Goal: Task Accomplishment & Management: Complete application form

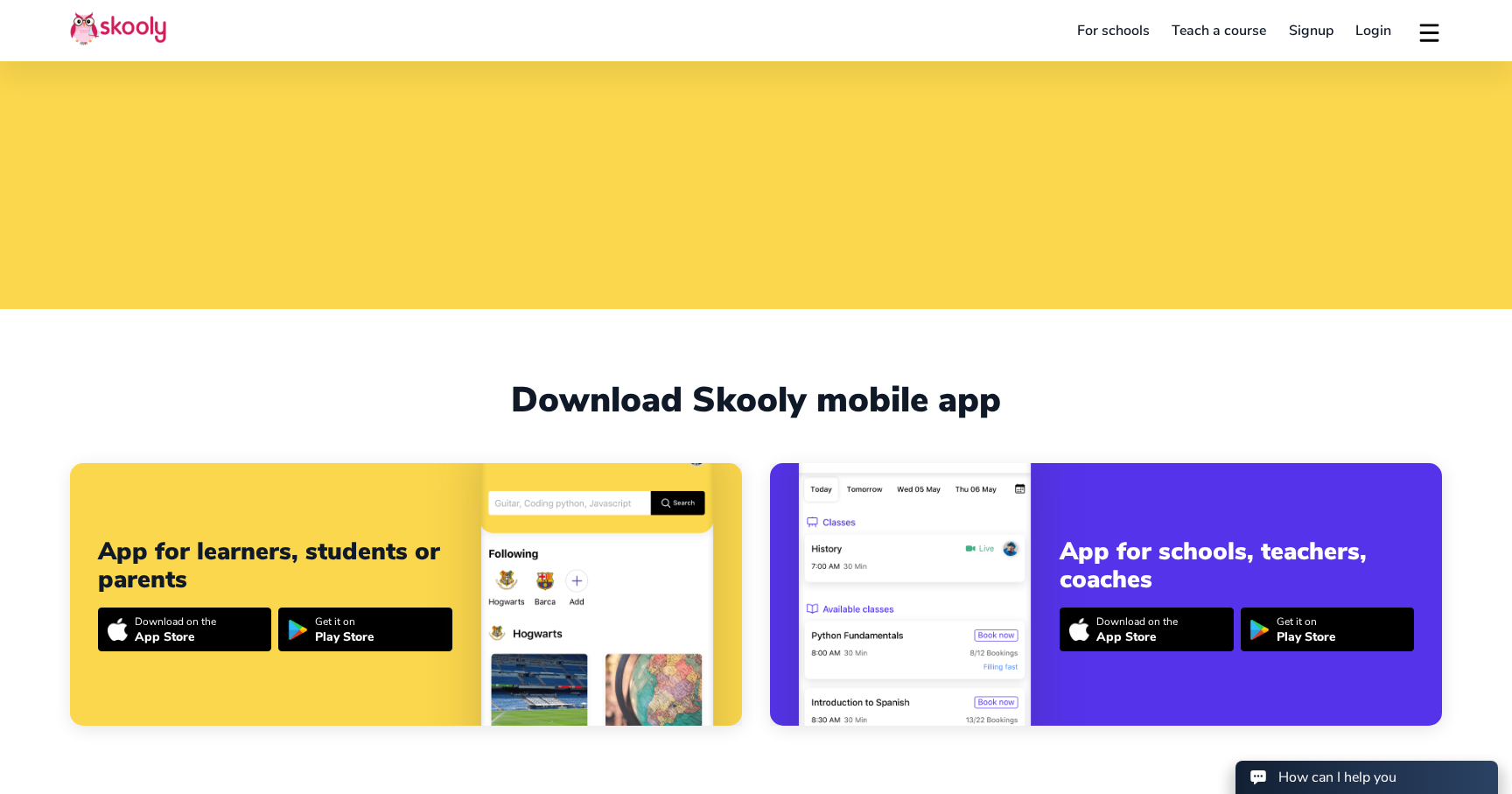
scroll to position [492, 0]
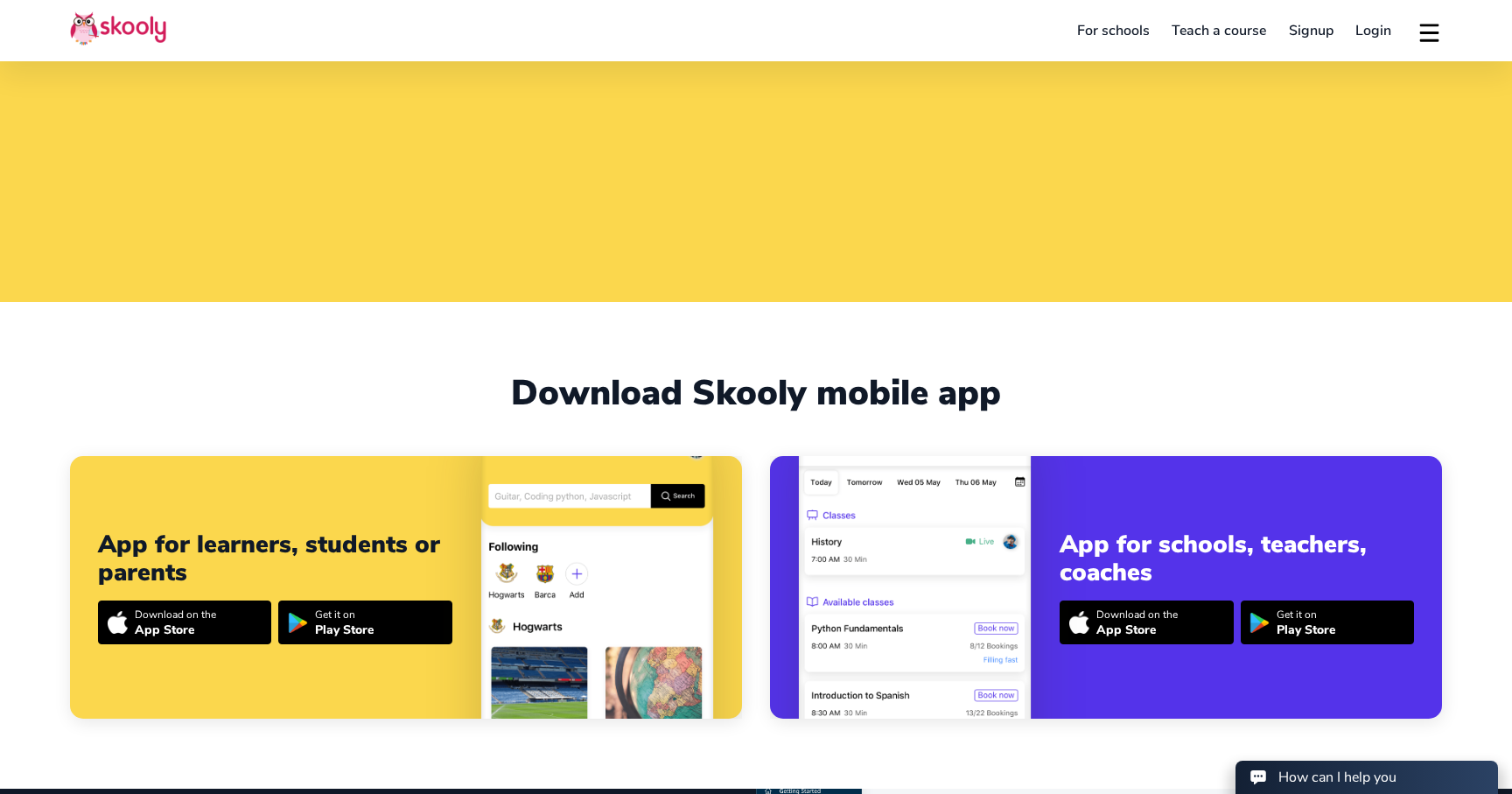
select select "1"
select select "[GEOGRAPHIC_DATA]"
select select "America/New_York"
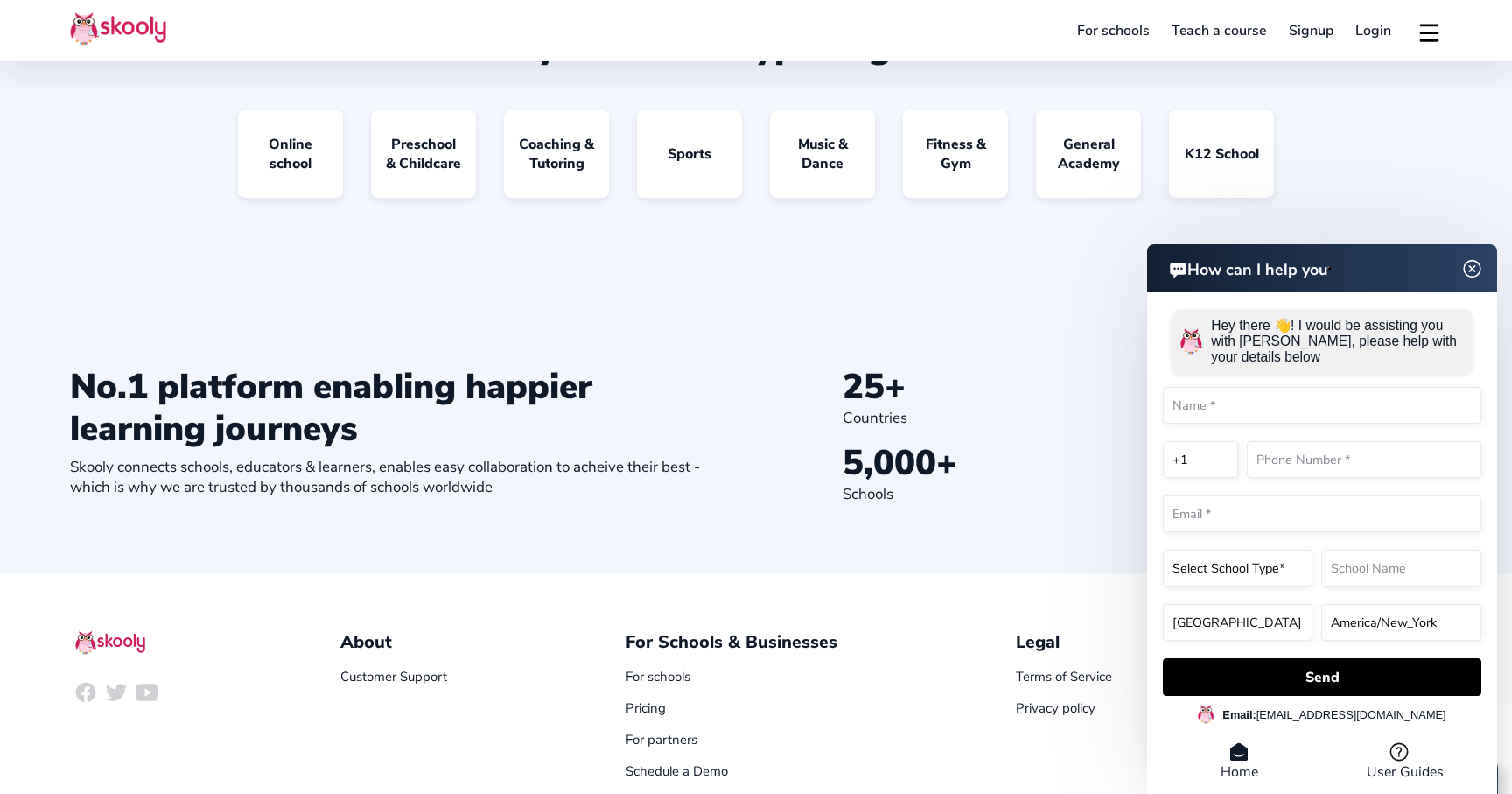
scroll to position [1796, 0]
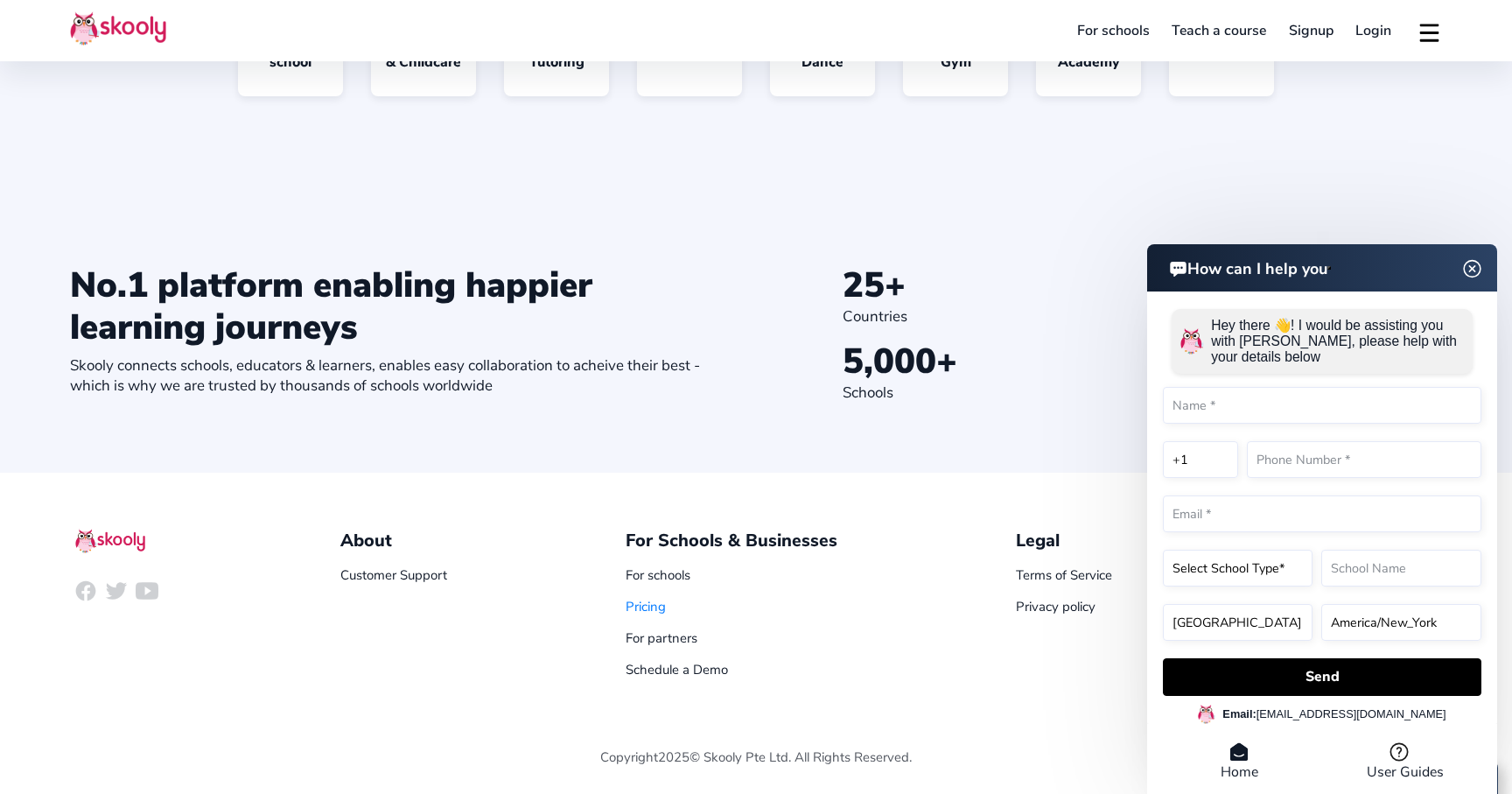
click at [649, 611] on link "Pricing" at bounding box center [645, 606] width 40 height 17
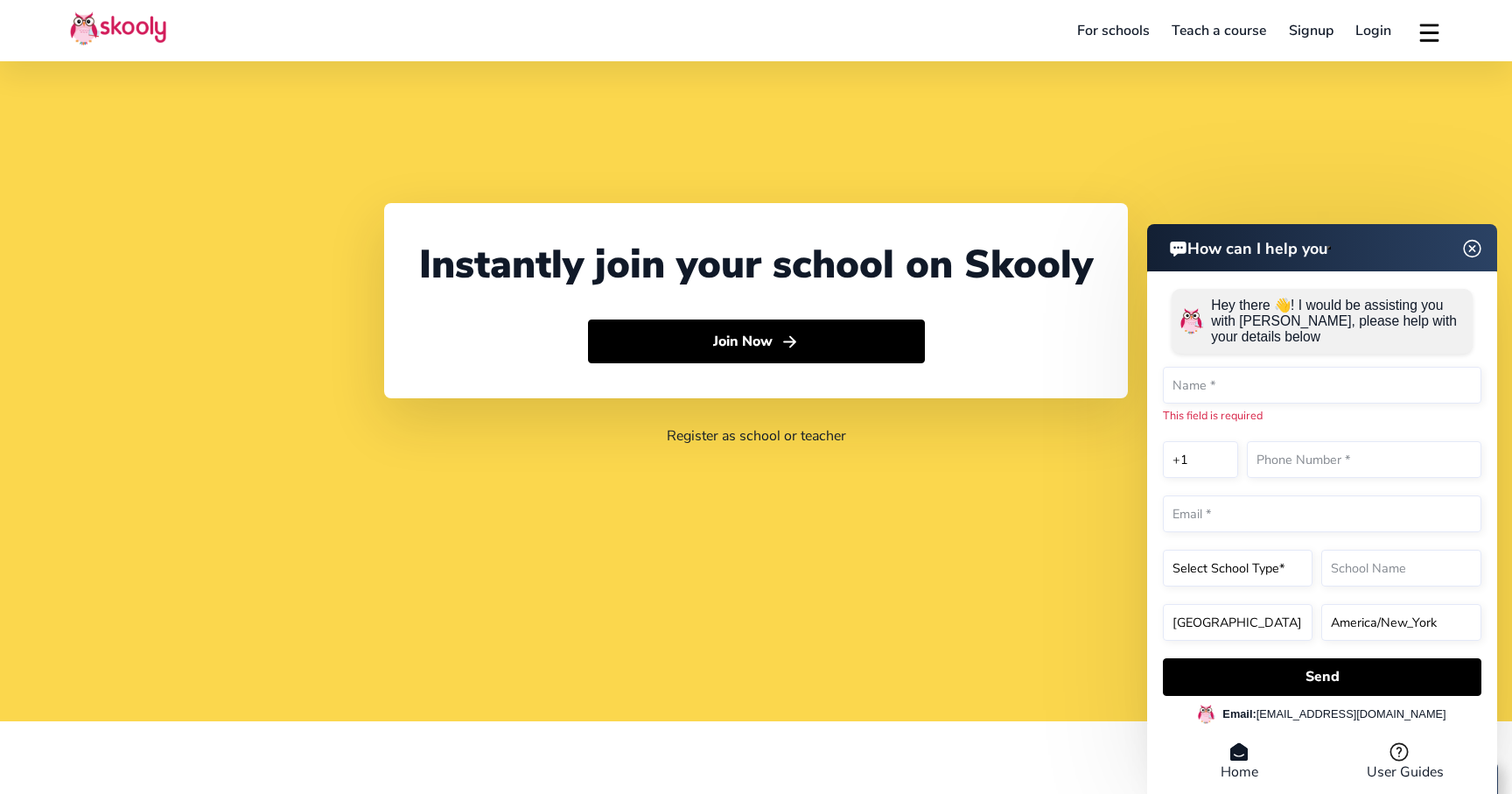
scroll to position [0, 0]
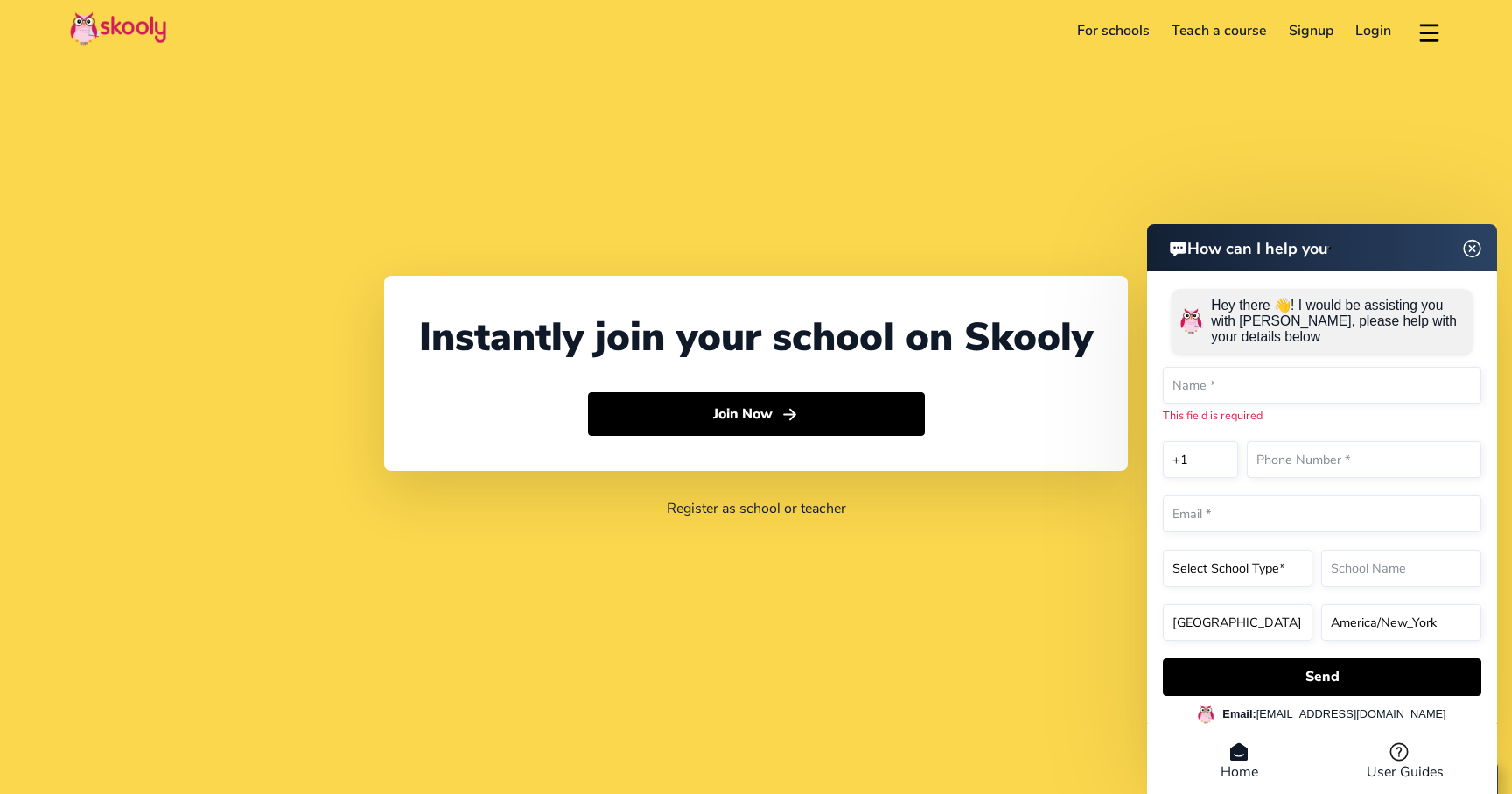
click at [1229, 25] on link "Teach a course" at bounding box center [1219, 30] width 117 height 28
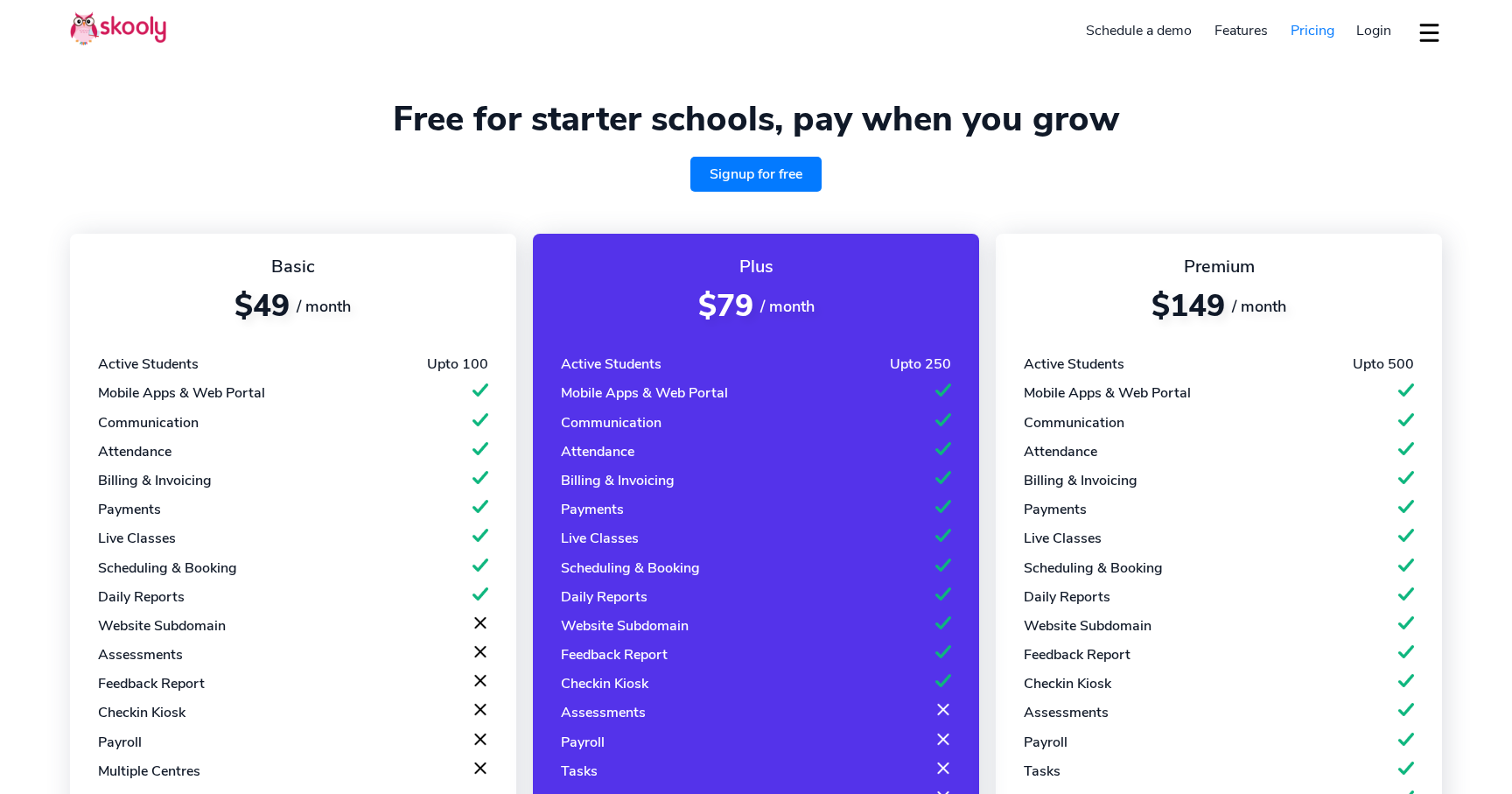
select select "en"
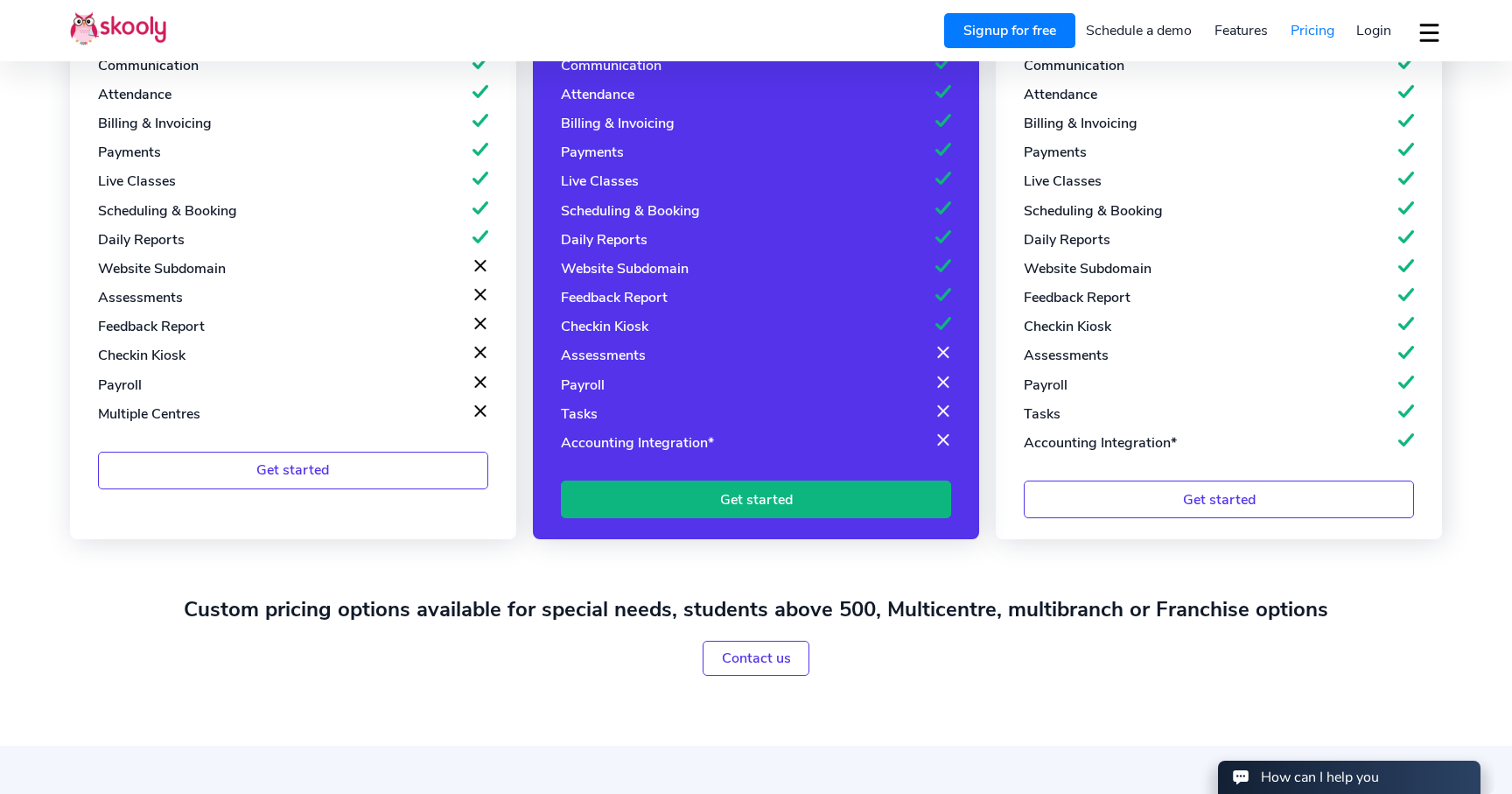
select select "1"
select select "[GEOGRAPHIC_DATA]"
select select "America/New_York"
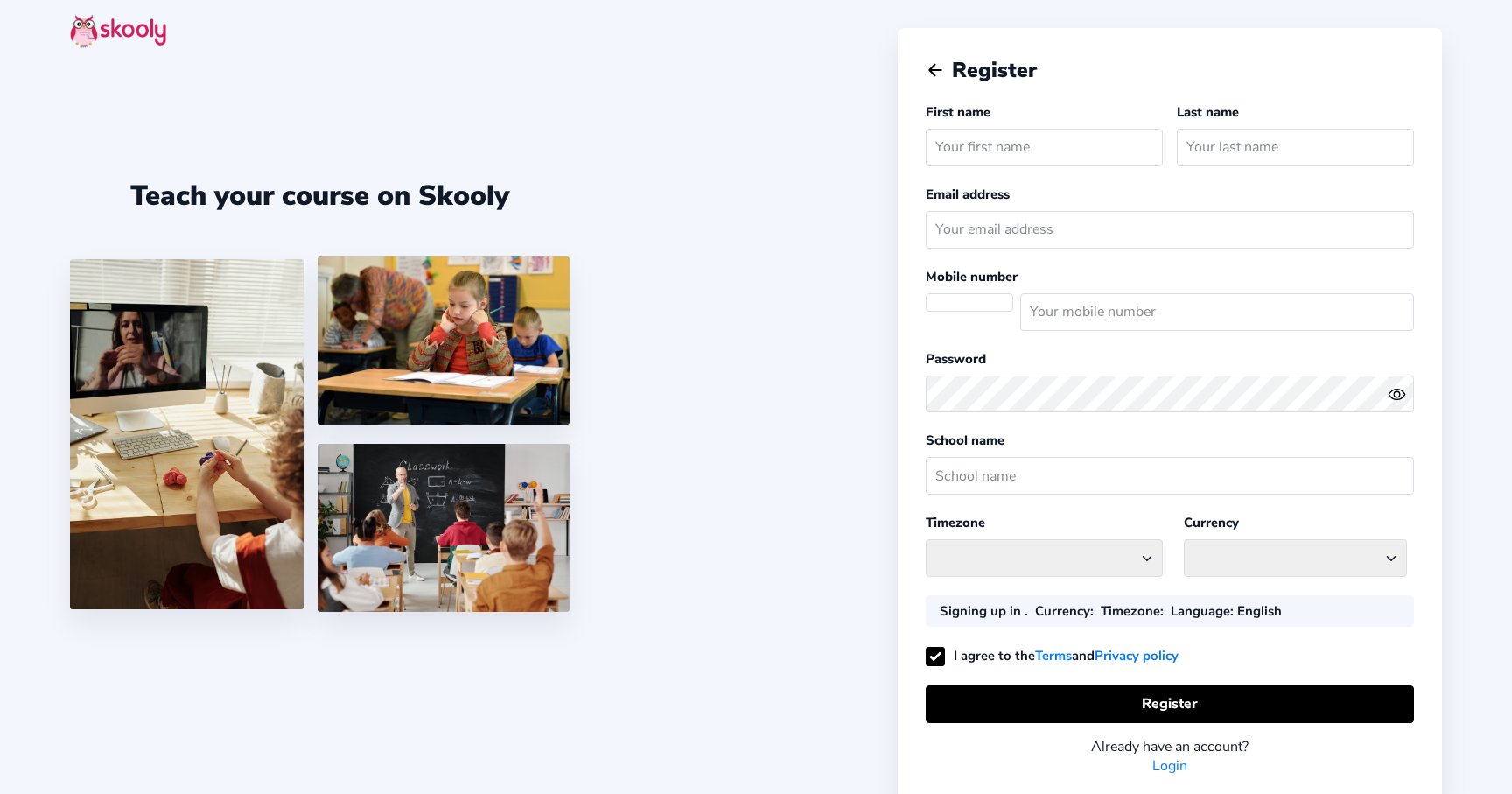
select select
select select "America/New_York"
select select "USD $"
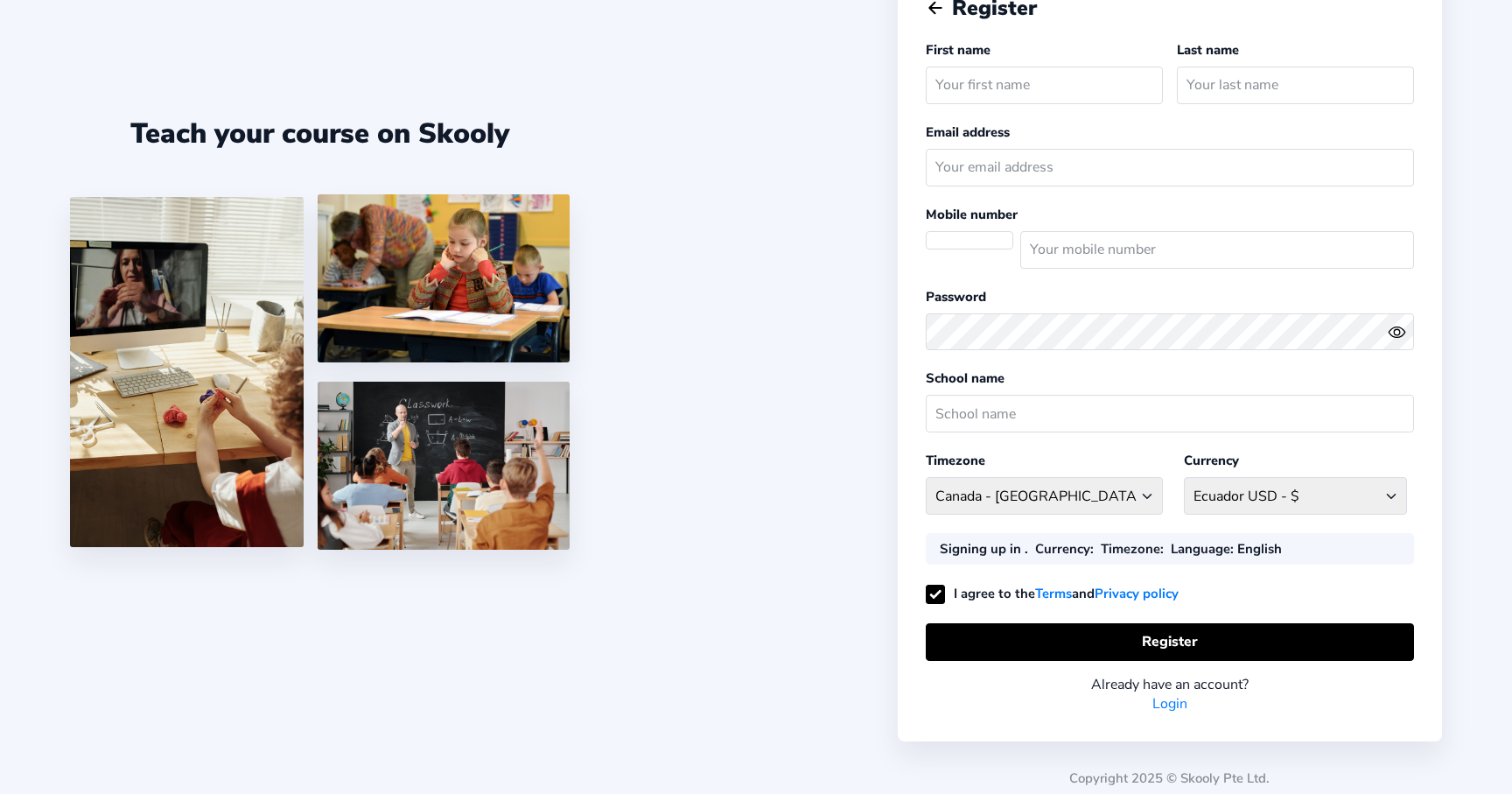
select select "US"
